Goal: Register for event/course

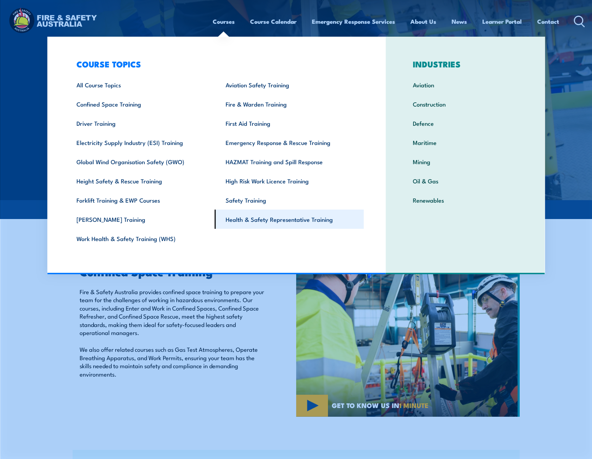
click at [260, 219] on link "Health & Safety Representative Training" at bounding box center [289, 218] width 149 height 19
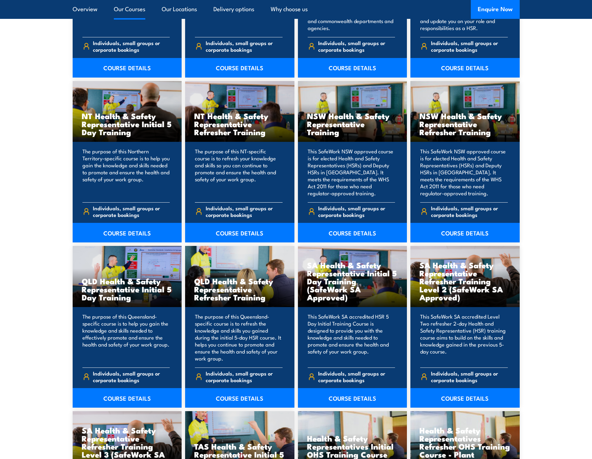
scroll to position [768, 0]
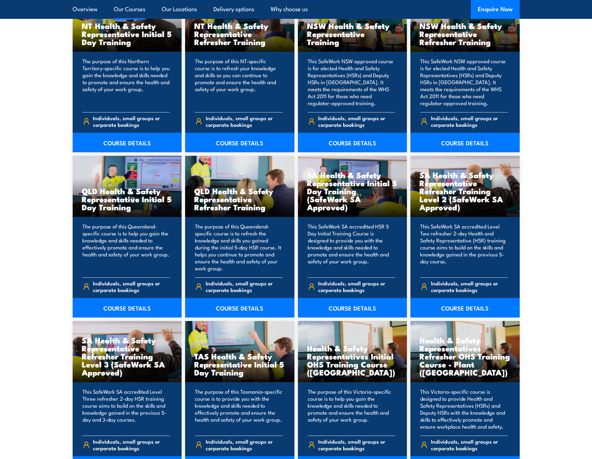
click at [227, 208] on h3 "QLD Health & Safety Representative Refresher Training" at bounding box center [239, 199] width 91 height 24
click at [235, 307] on link "COURSE DETAILS" at bounding box center [239, 308] width 109 height 20
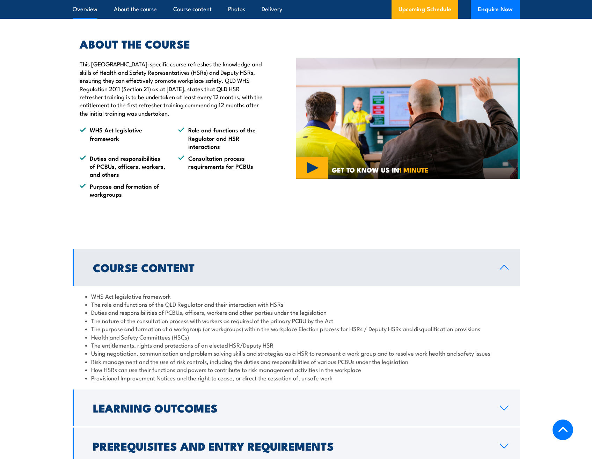
scroll to position [279, 0]
